Goal: Navigation & Orientation: Find specific page/section

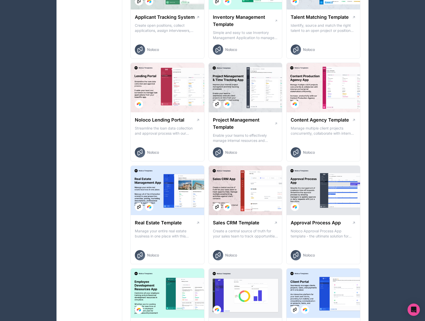
scroll to position [6, 0]
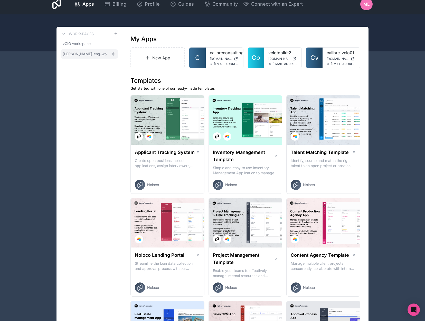
click at [89, 55] on span "[PERSON_NAME]-eng-workspace" at bounding box center [86, 53] width 47 height 5
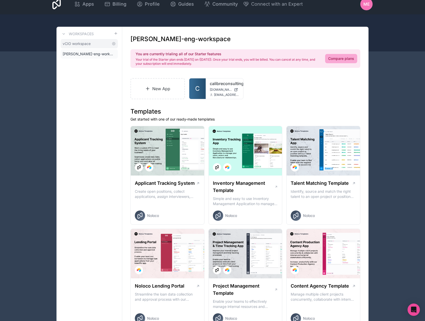
click at [89, 44] on span "vCIO workspace" at bounding box center [77, 43] width 28 height 5
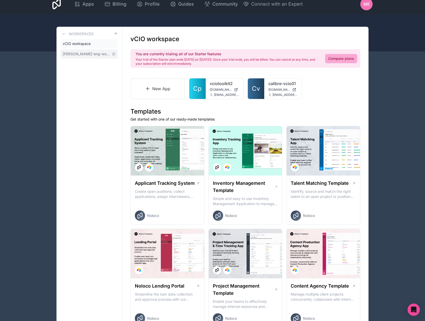
click at [89, 52] on span "[PERSON_NAME]-eng-workspace" at bounding box center [86, 53] width 47 height 5
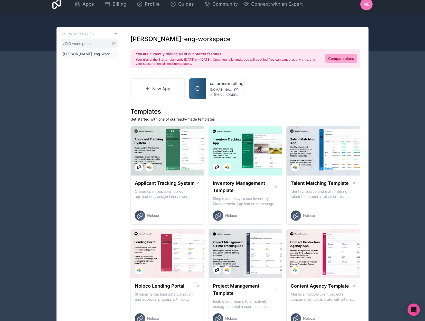
click at [89, 45] on span "vCIO workspace" at bounding box center [77, 43] width 28 height 5
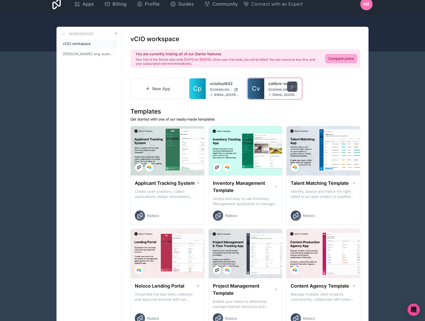
click at [293, 88] on icon at bounding box center [292, 86] width 4 height 4
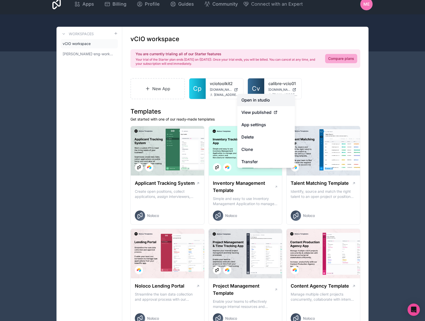
click at [269, 98] on link "Open in studio" at bounding box center [266, 100] width 58 height 12
